Goal: Task Accomplishment & Management: Use online tool/utility

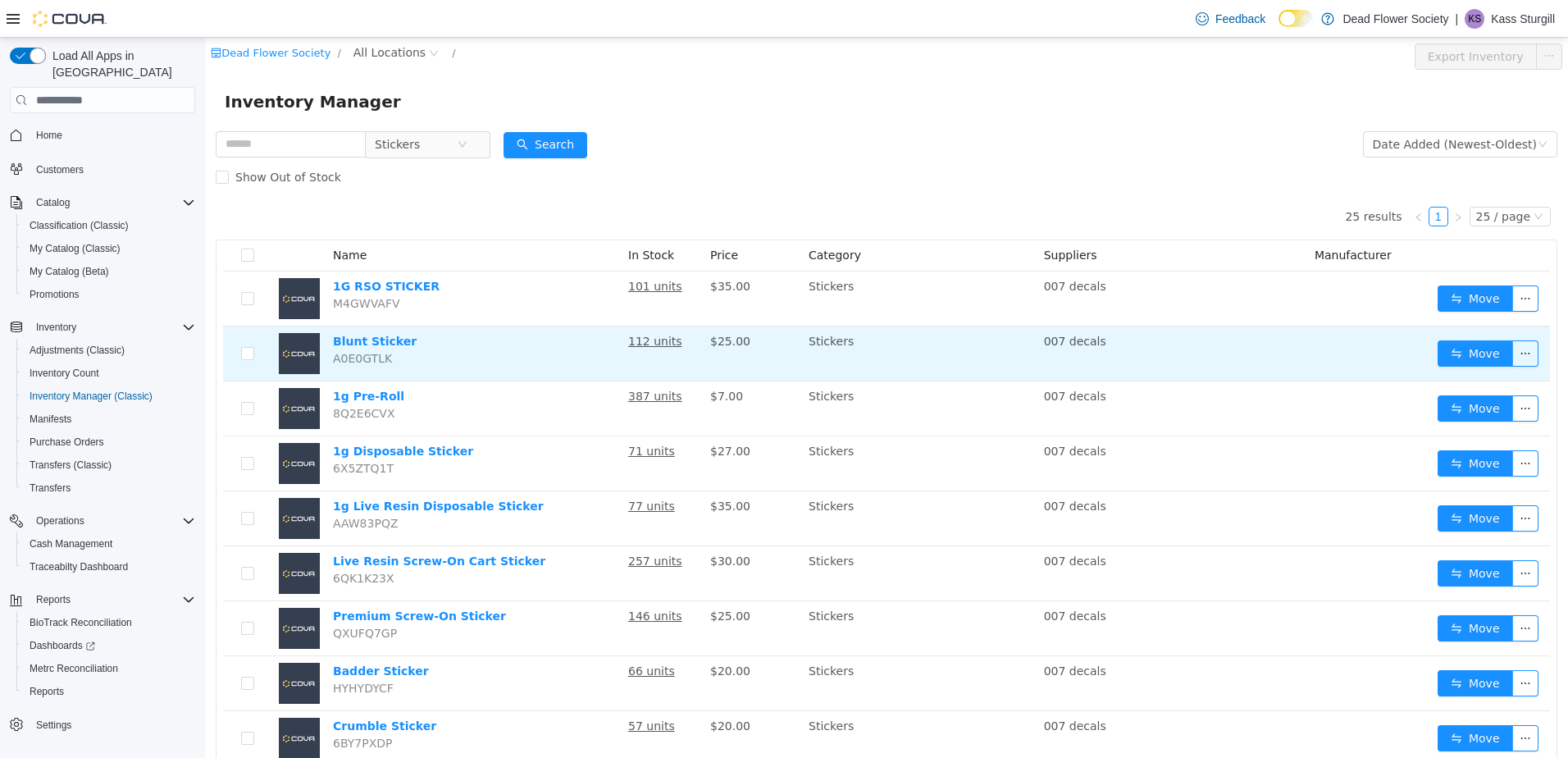
scroll to position [328, 0]
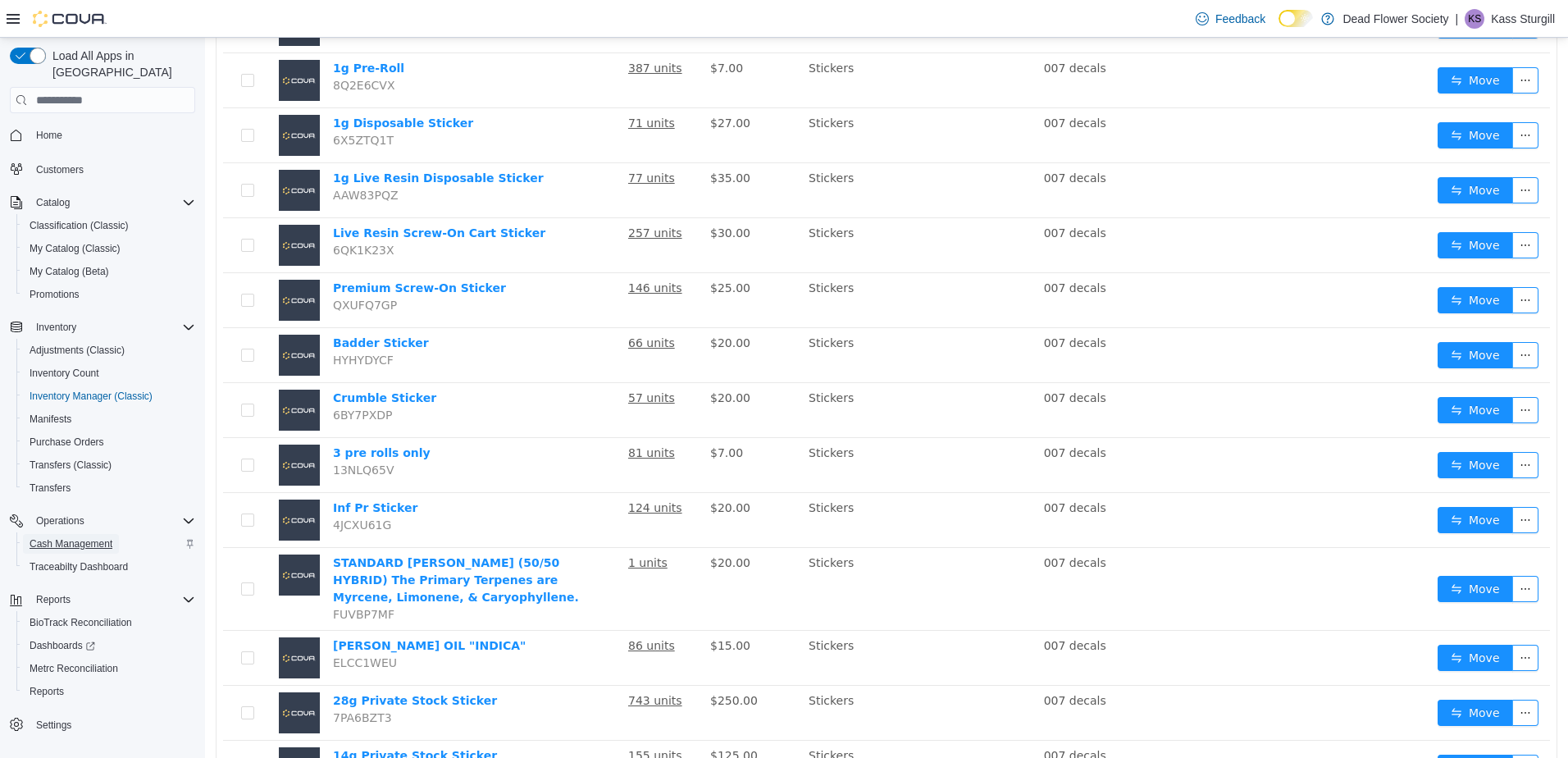
click at [77, 537] on span "Cash Management" at bounding box center [71, 543] width 83 height 13
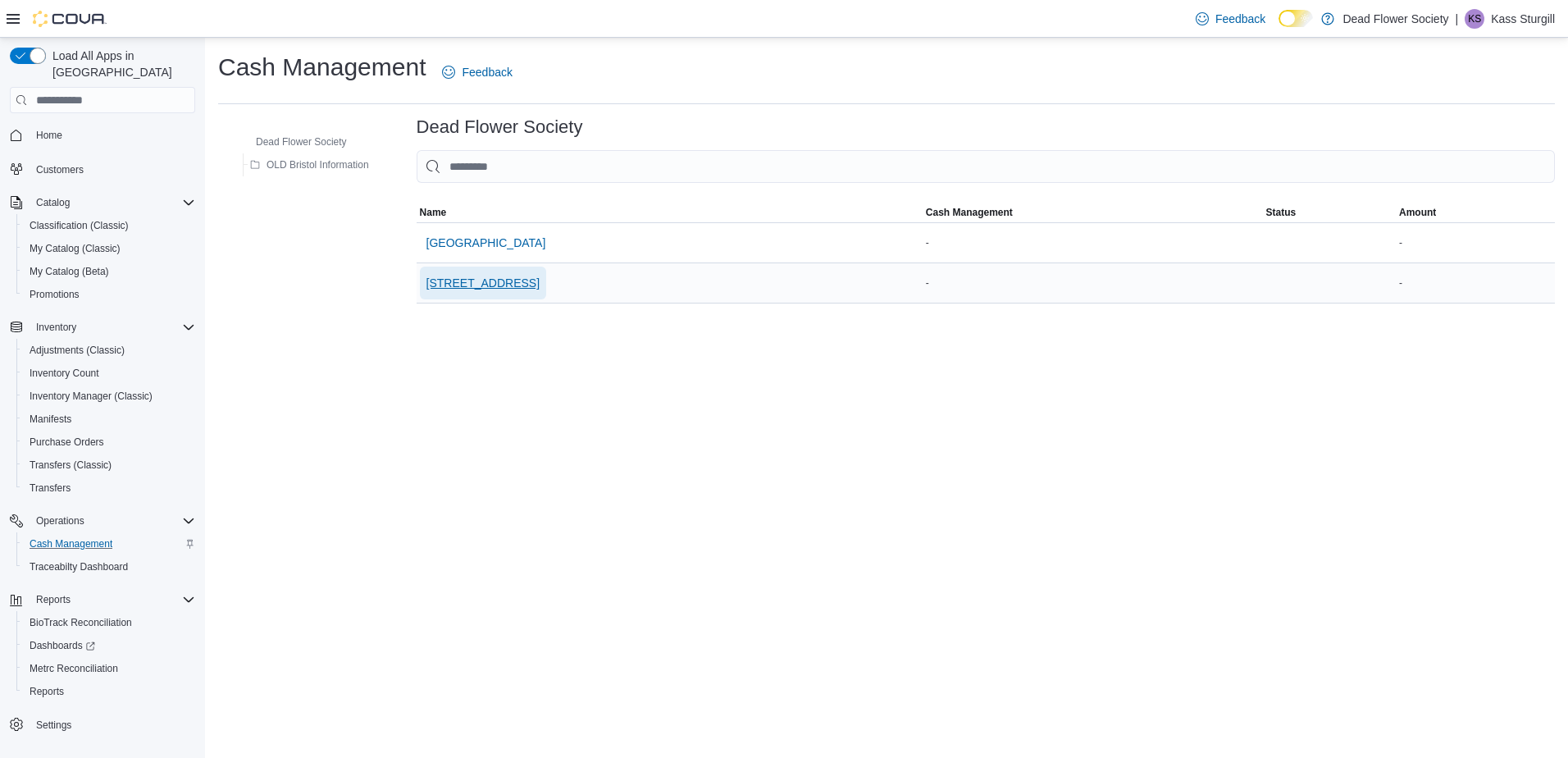
click at [474, 283] on span "[STREET_ADDRESS]" at bounding box center [483, 283] width 113 height 17
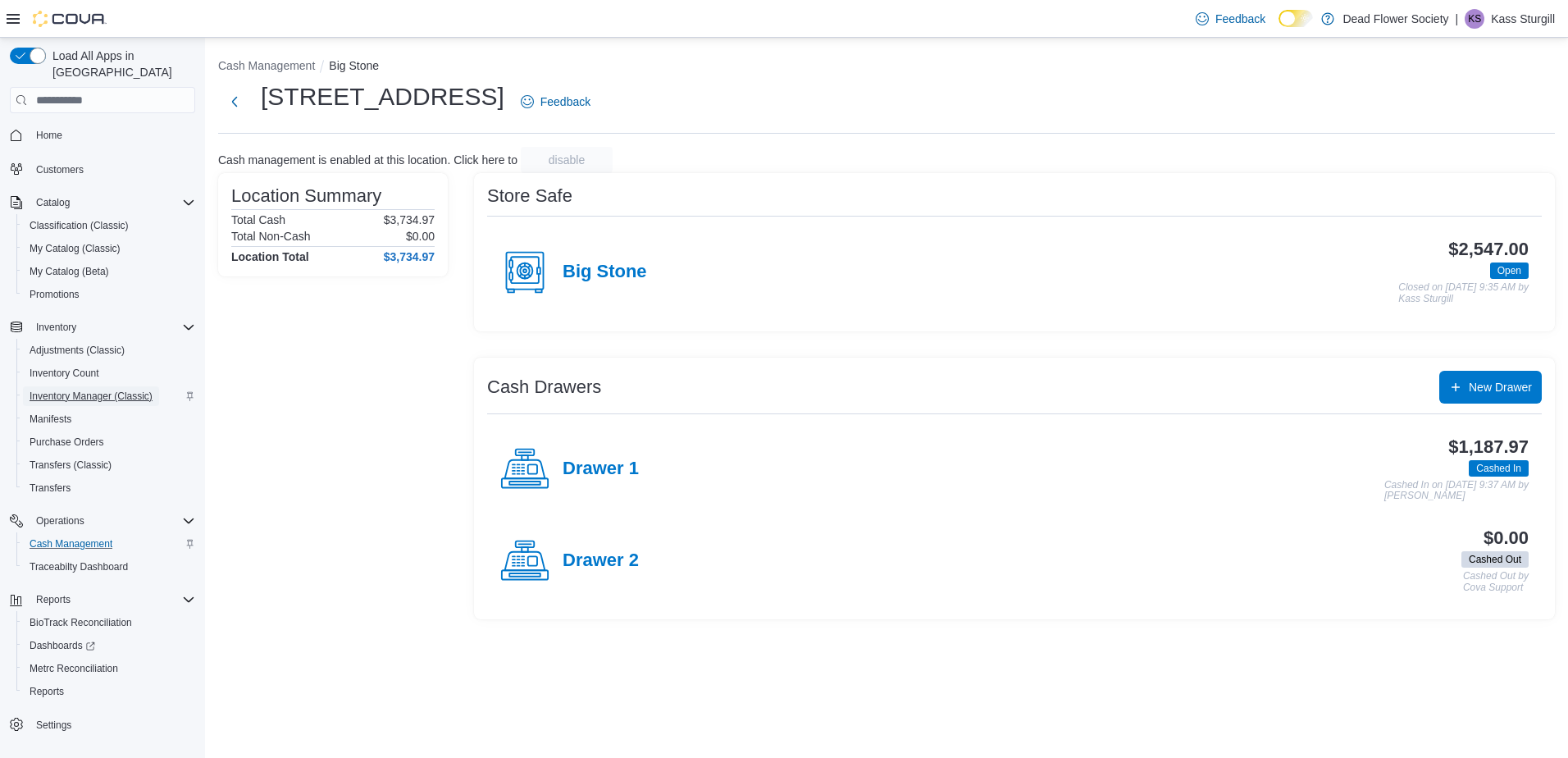
click at [112, 390] on span "Inventory Manager (Classic)" at bounding box center [90, 396] width 123 height 13
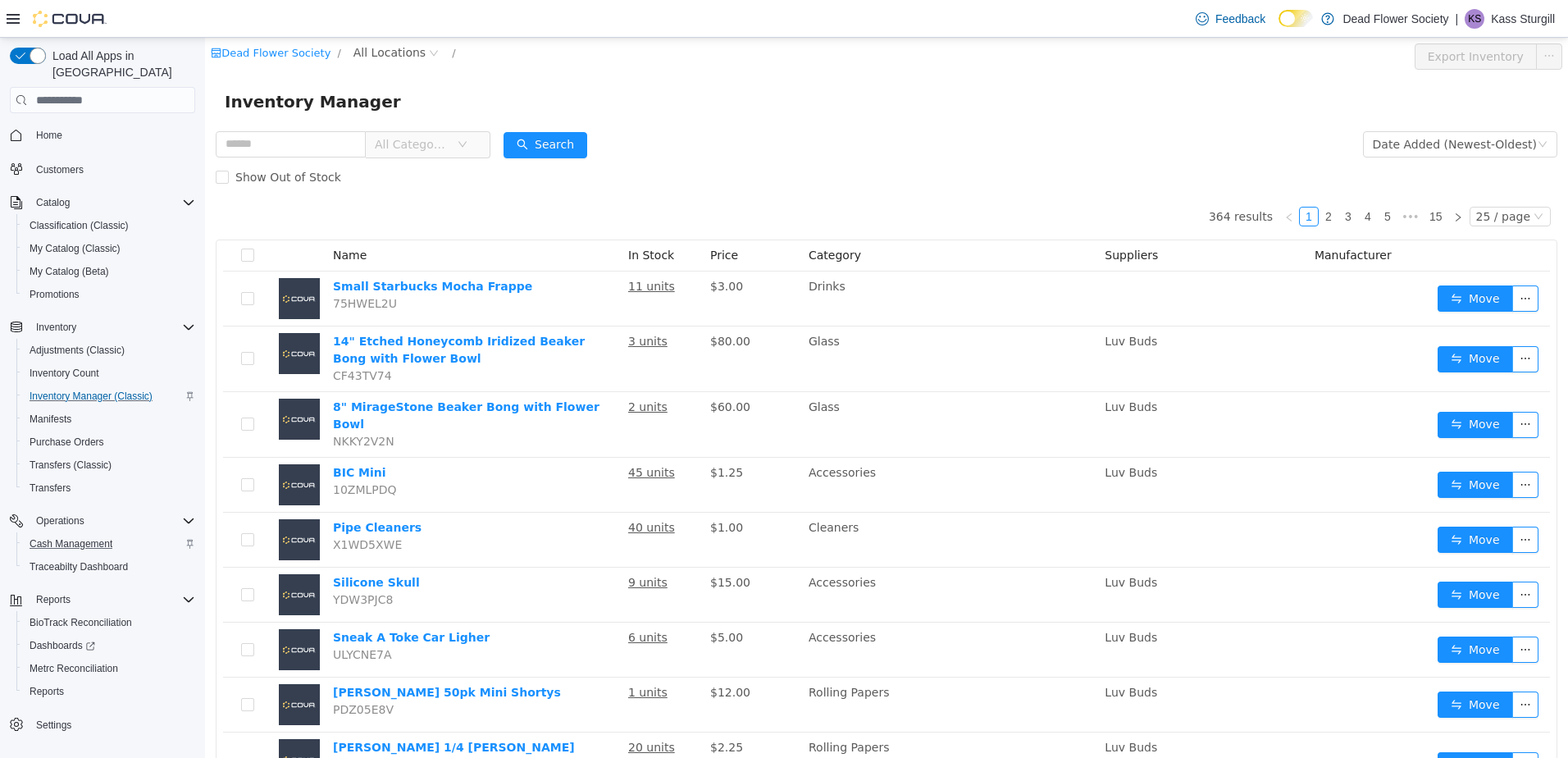
click at [427, 129] on div "All Categories" at bounding box center [352, 144] width 275 height 33
click at [428, 149] on span "All Categories" at bounding box center [412, 144] width 74 height 17
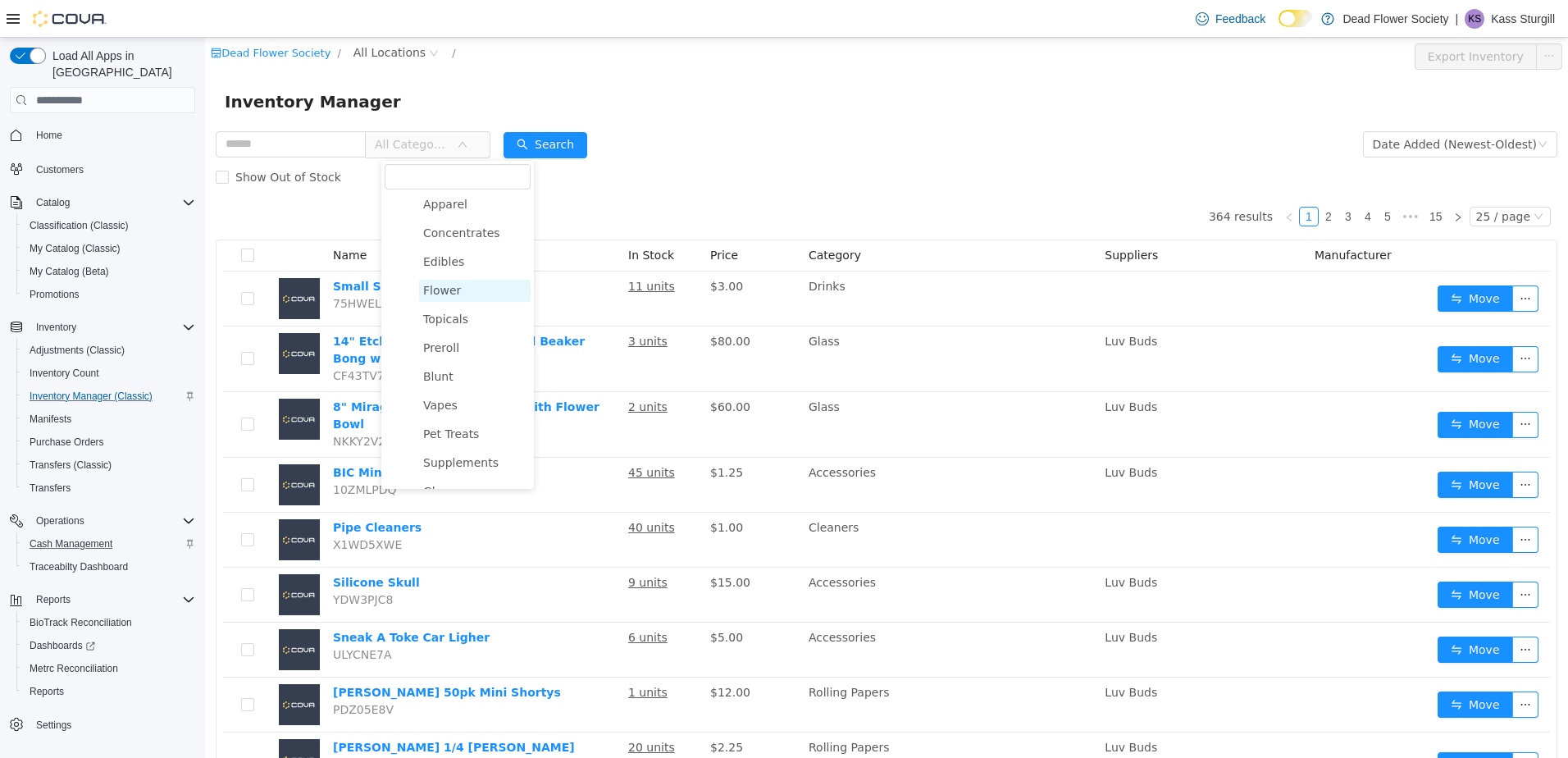
scroll to position [406, 0]
click at [445, 443] on span "Stickers" at bounding box center [445, 442] width 45 height 13
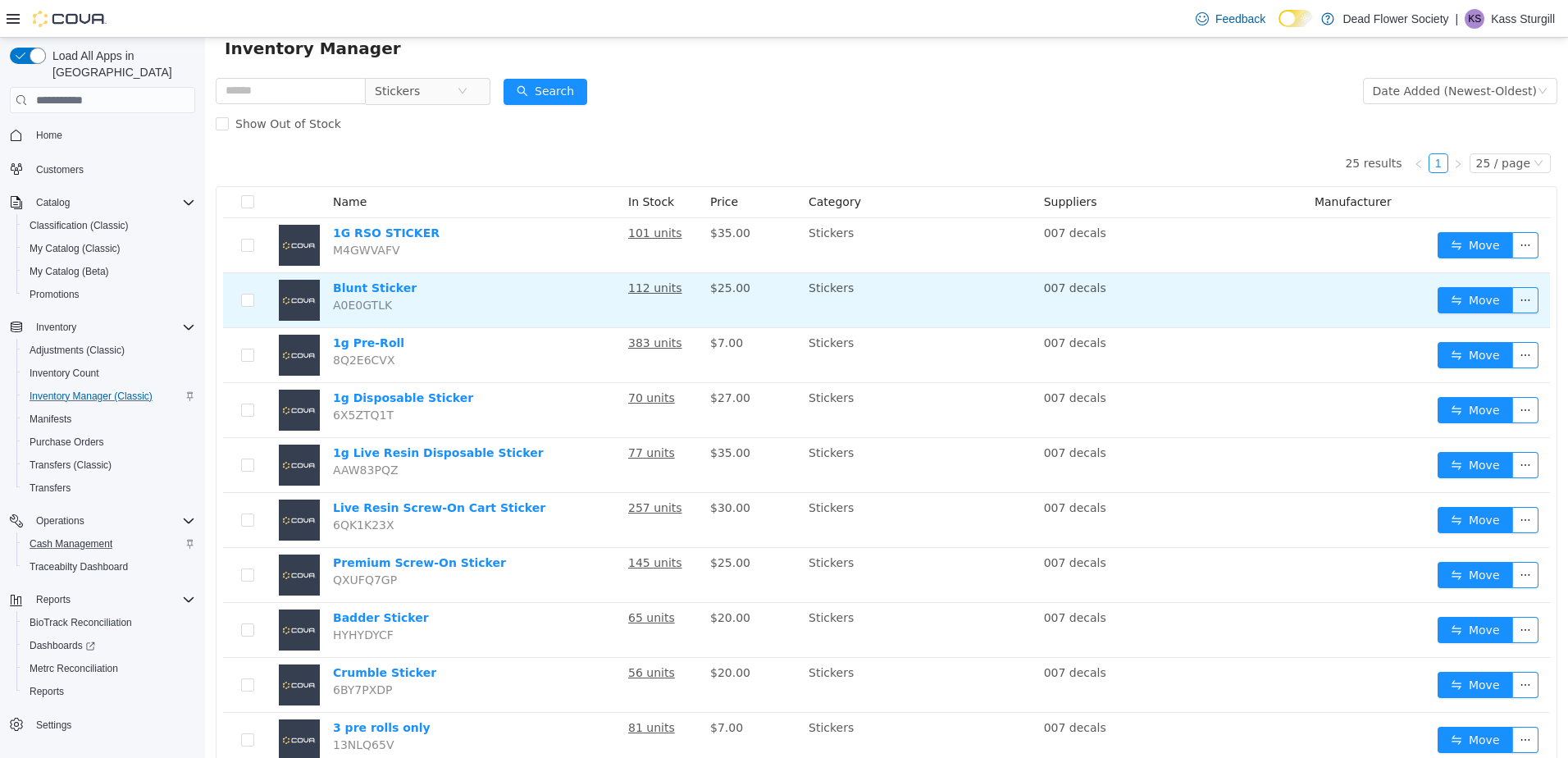
scroll to position [82, 0]
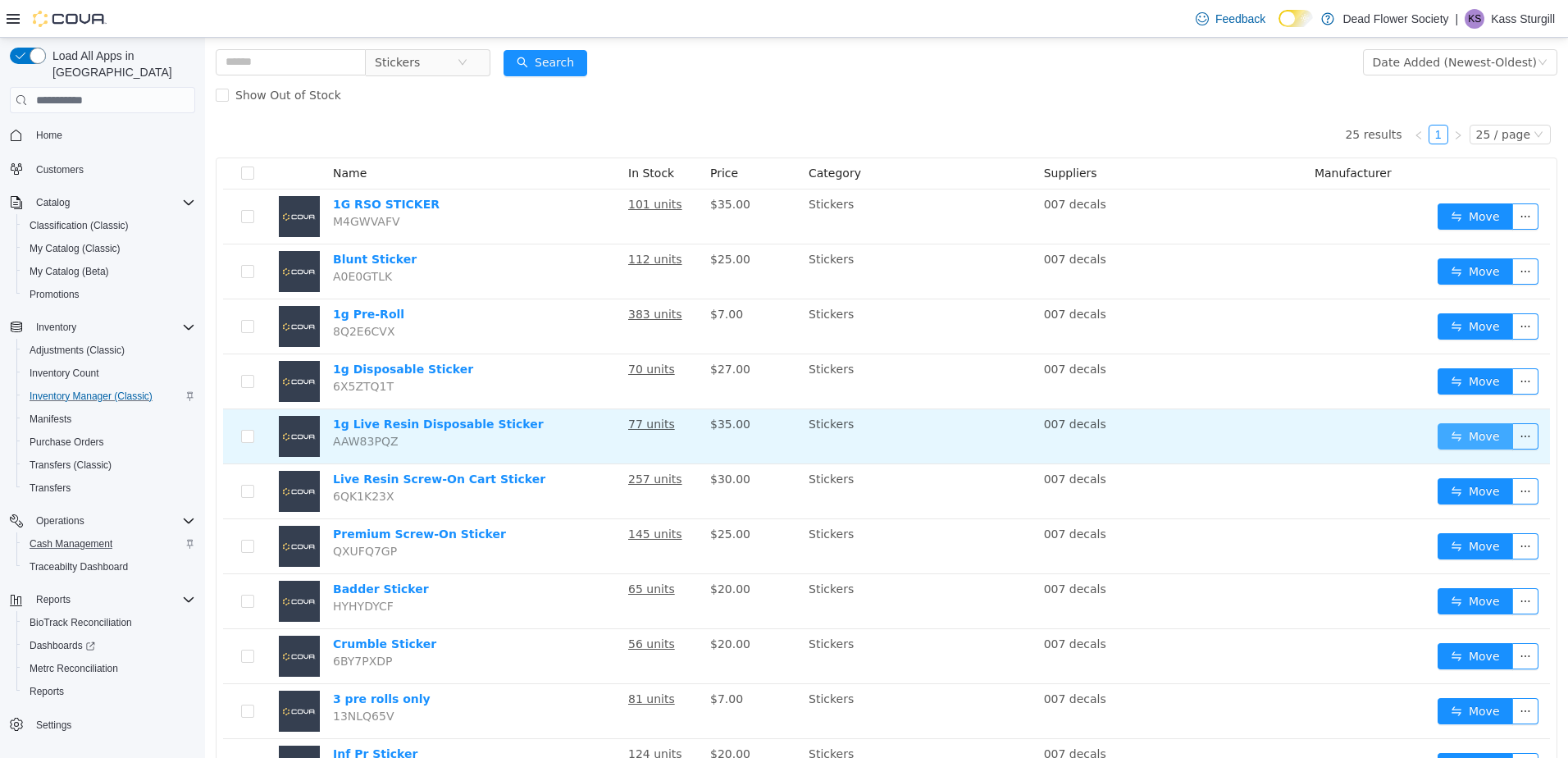
click at [1498, 431] on button "Move" at bounding box center [1475, 436] width 75 height 27
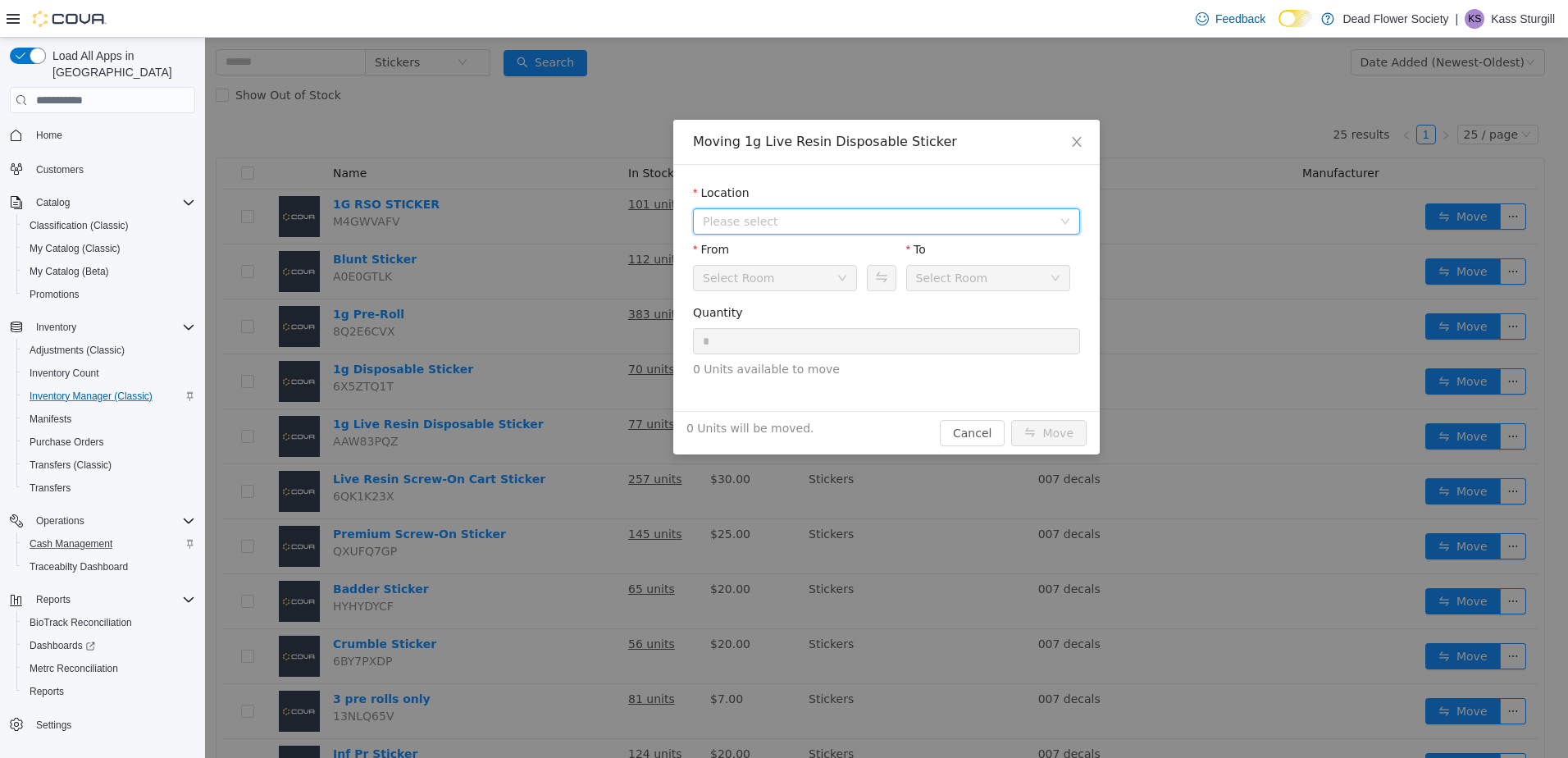
click at [784, 223] on span "Please select" at bounding box center [878, 221] width 350 height 17
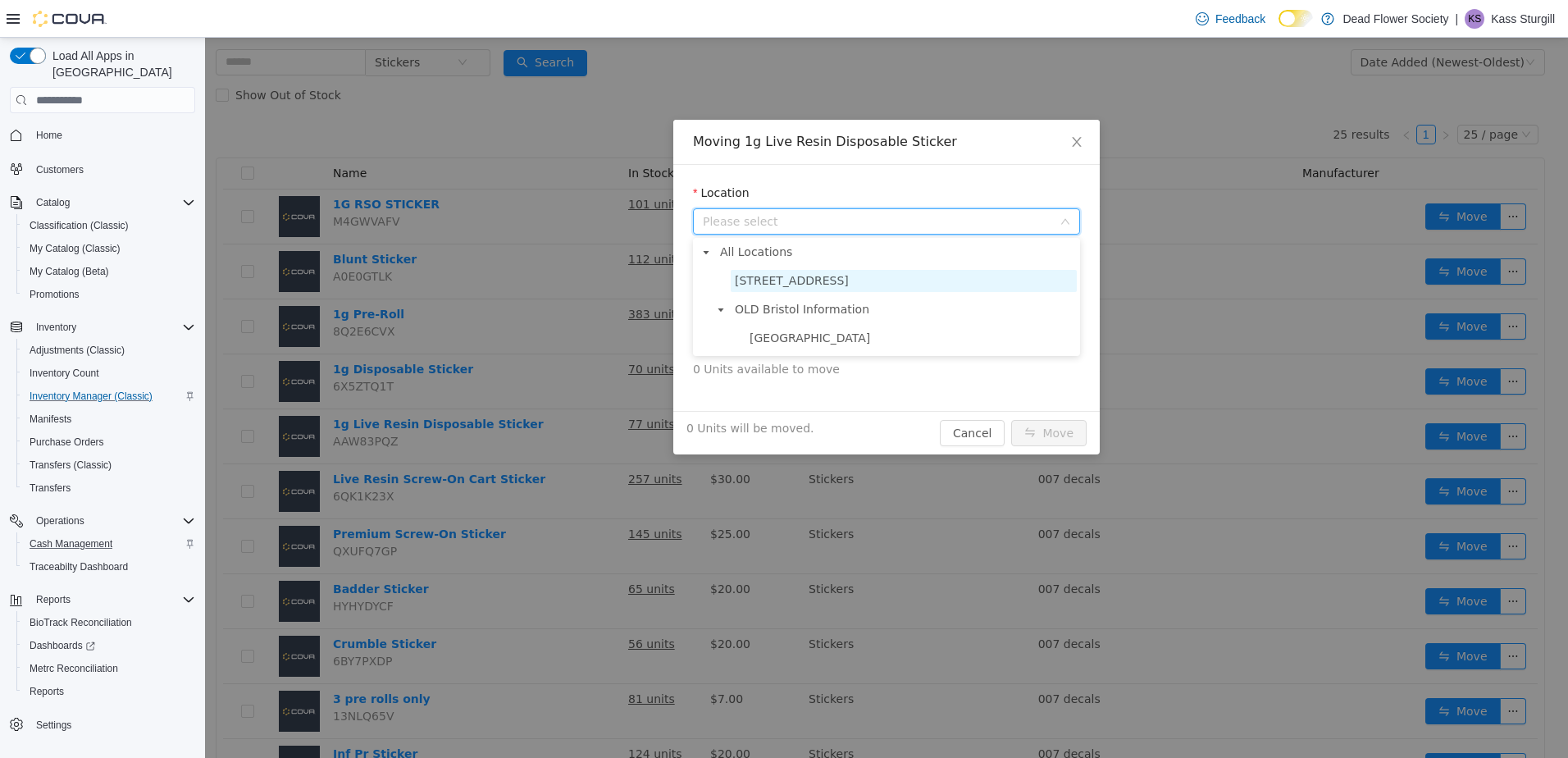
click at [769, 274] on span "[STREET_ADDRESS]" at bounding box center [792, 280] width 114 height 13
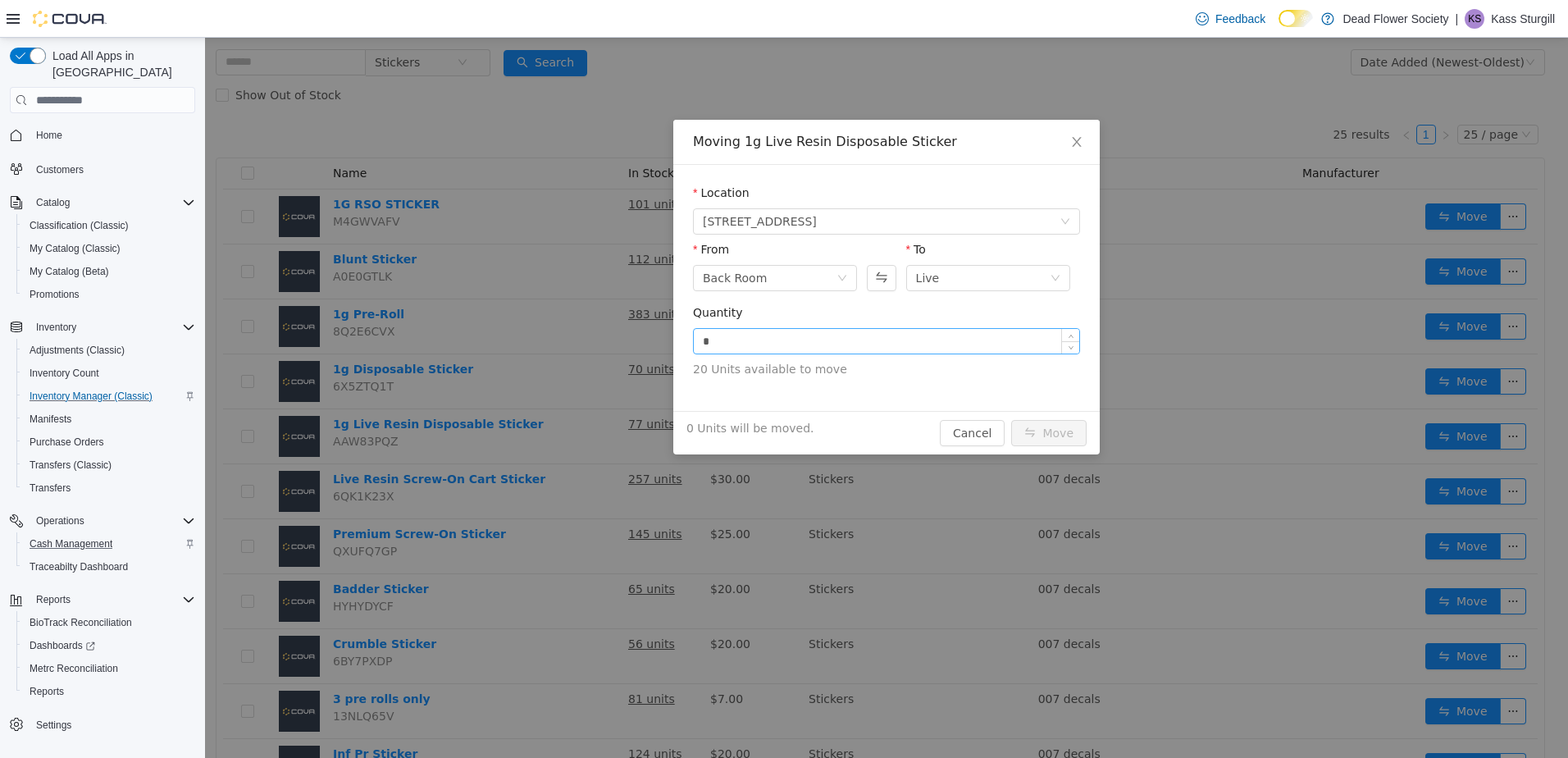
click at [831, 345] on input "*" at bounding box center [887, 341] width 385 height 25
type input "**"
click at [1039, 442] on button "Move" at bounding box center [1049, 433] width 75 height 27
